Goal: Register for event/course

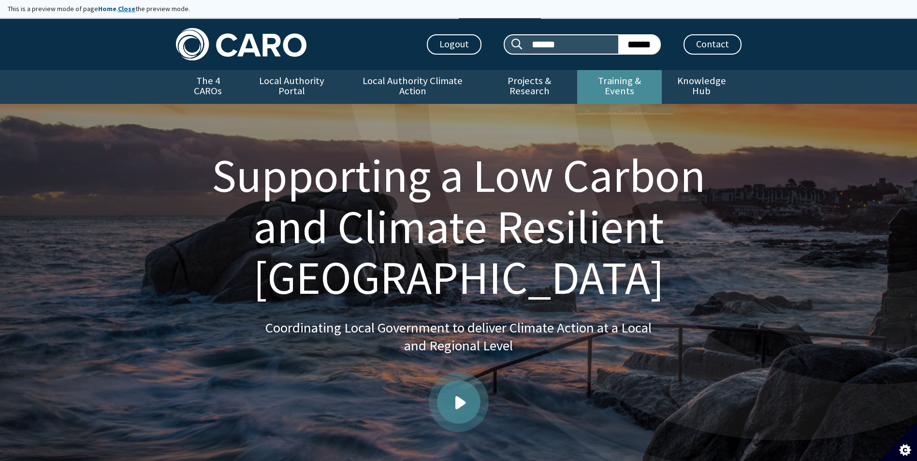
click at [608, 79] on link "Training & Events" at bounding box center [619, 87] width 85 height 34
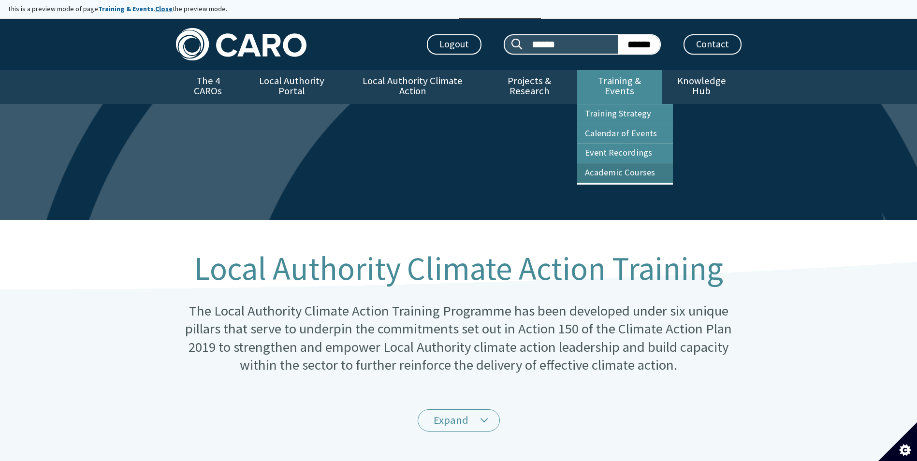
click at [621, 164] on link "Academic Courses" at bounding box center [625, 172] width 96 height 19
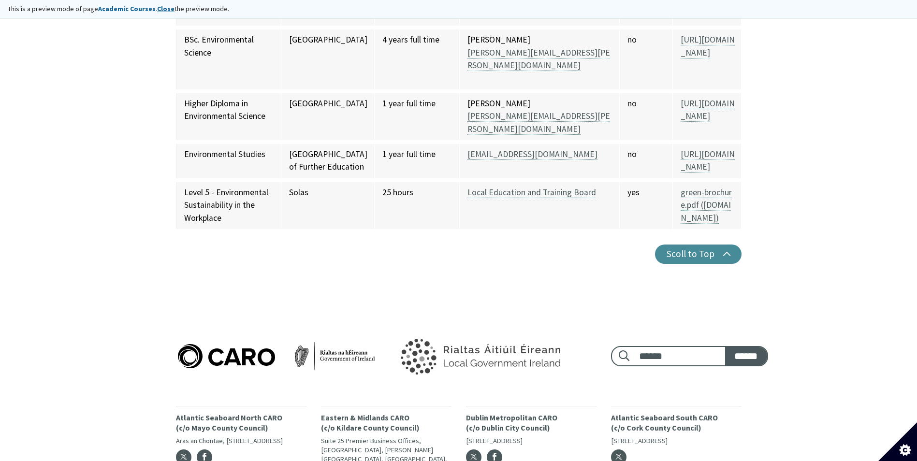
scroll to position [6442, 0]
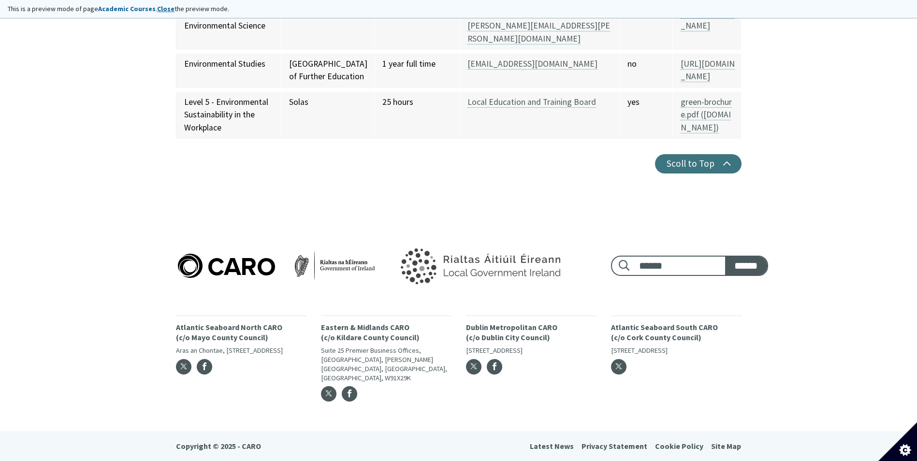
click at [712, 174] on button "Scoll to Top" at bounding box center [698, 163] width 87 height 19
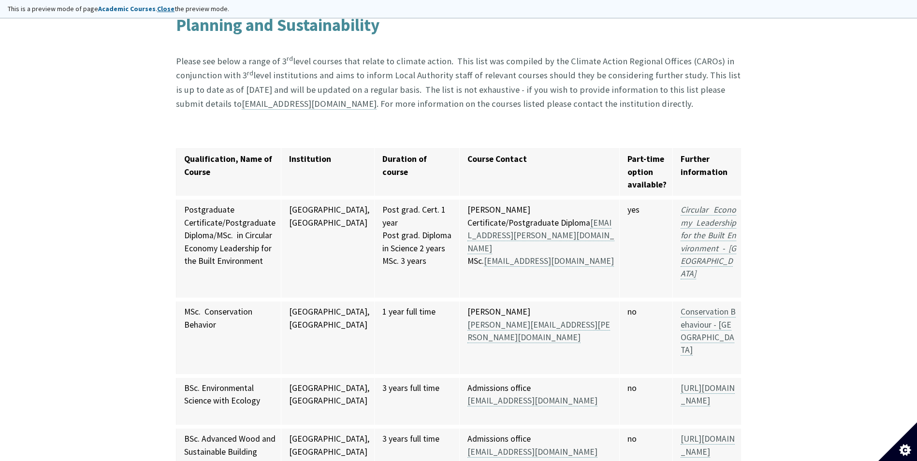
scroll to position [387, 0]
